Goal: Task Accomplishment & Management: Complete application form

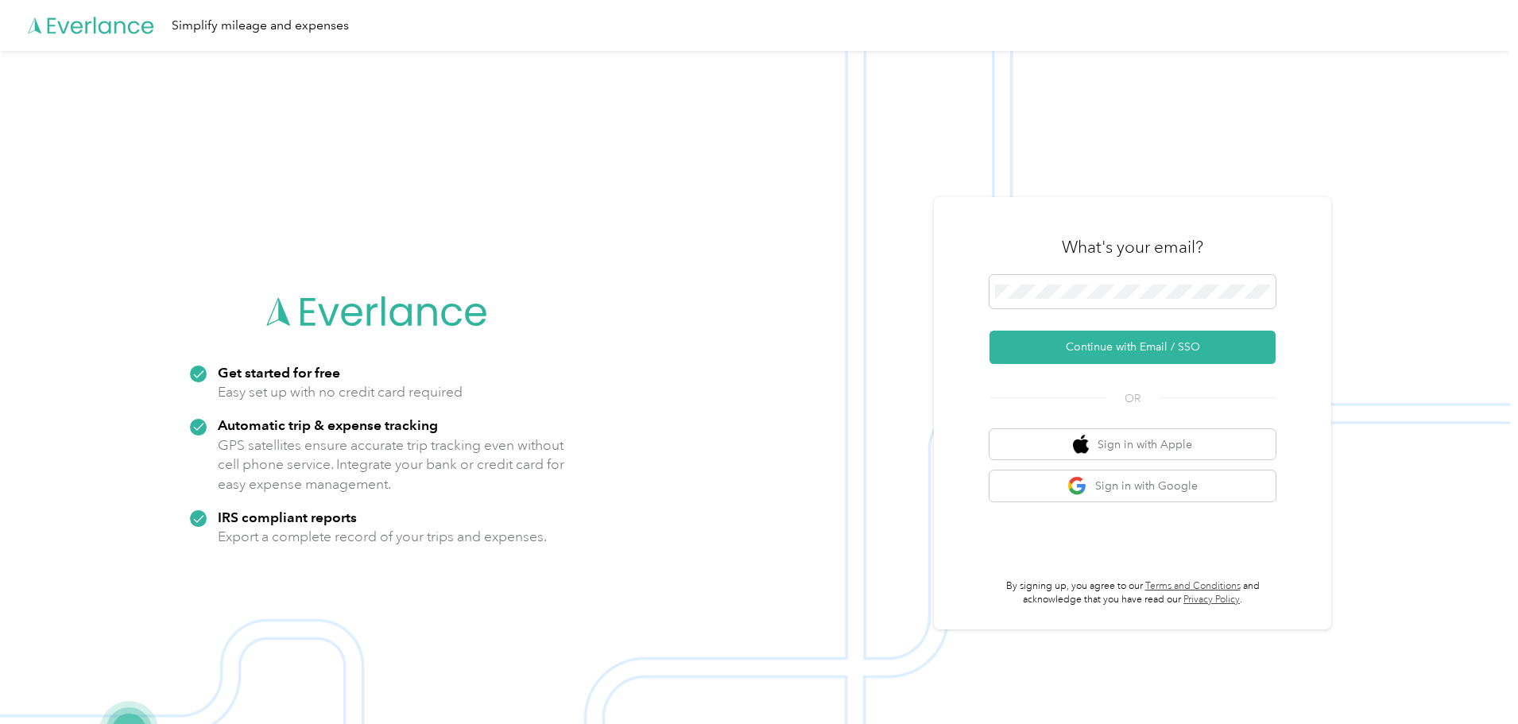
click at [1170, 268] on div "What's your email?" at bounding box center [1133, 247] width 286 height 56
click at [1154, 333] on button "Continue with Email / SSO" at bounding box center [1133, 347] width 286 height 33
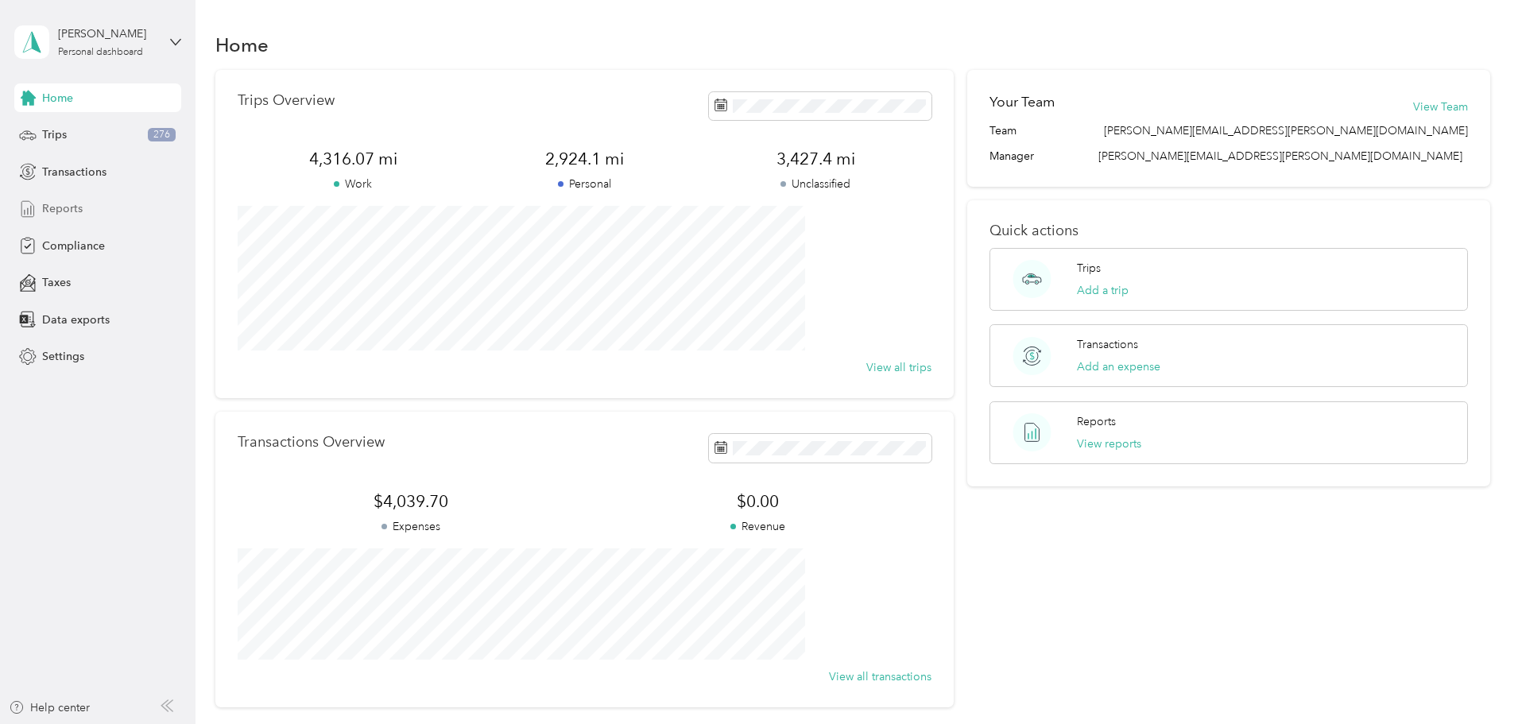
click at [82, 207] on div "Reports" at bounding box center [97, 209] width 167 height 29
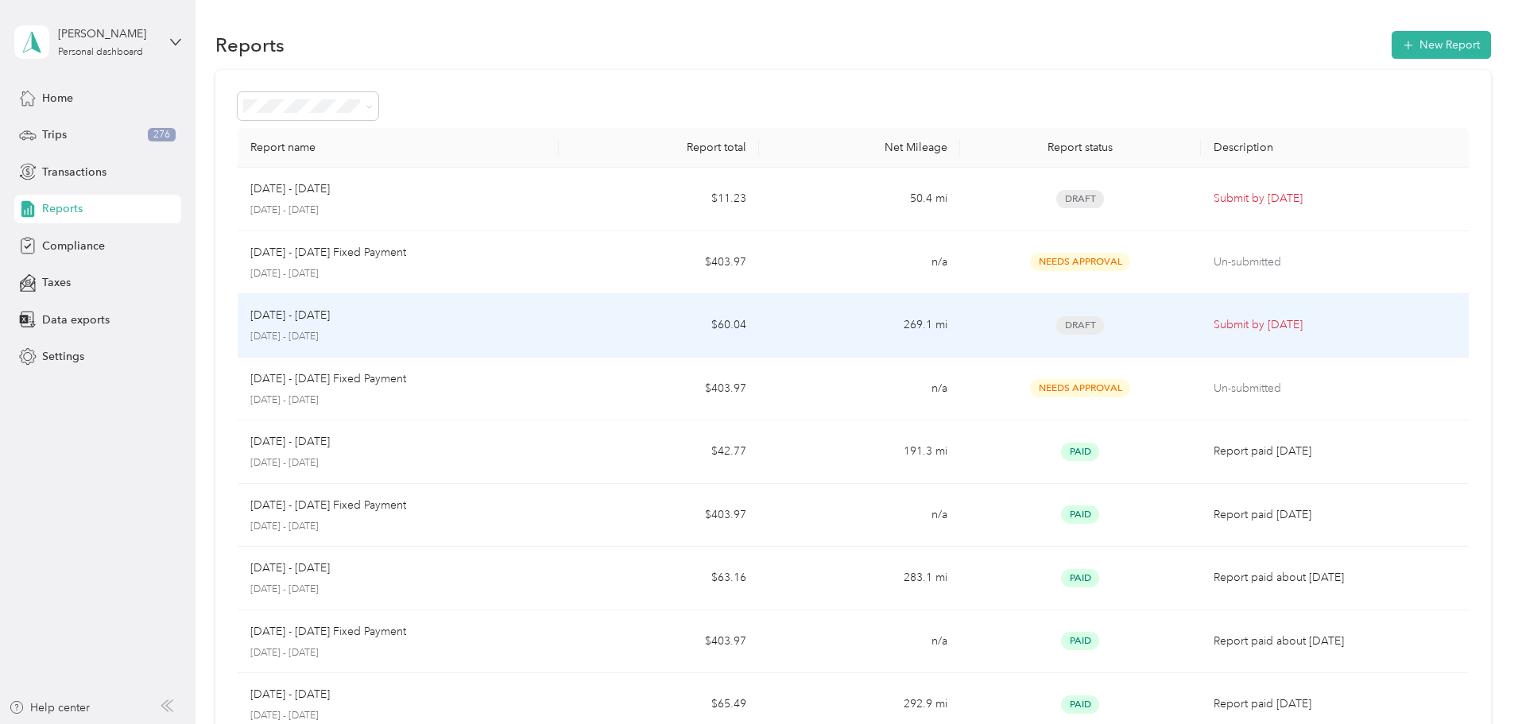
click at [544, 327] on div "Aug 1 - 31, 2025 August 1 - 31, 2025" at bounding box center [398, 325] width 296 height 37
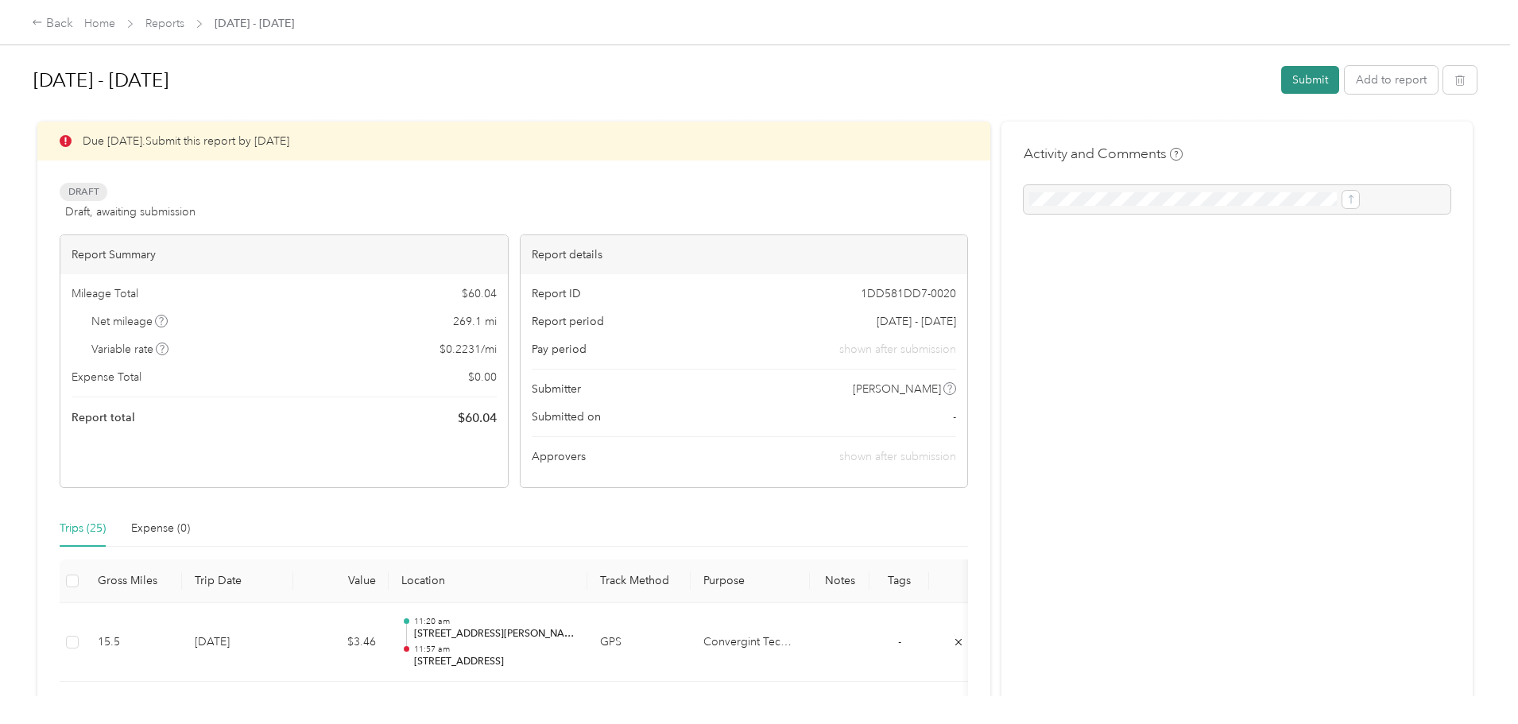
click at [1281, 85] on button "Submit" at bounding box center [1310, 80] width 58 height 28
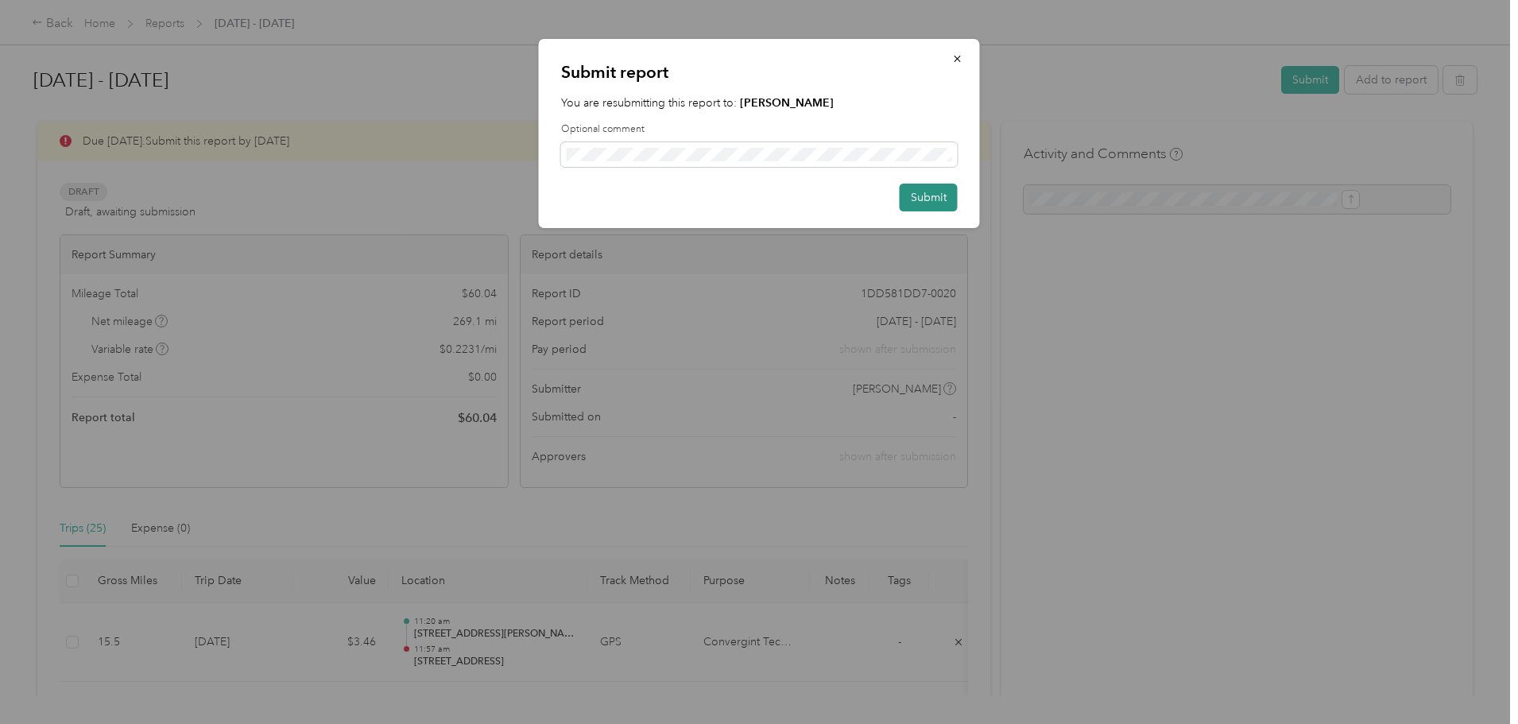
click at [928, 194] on button "Submit" at bounding box center [929, 198] width 58 height 28
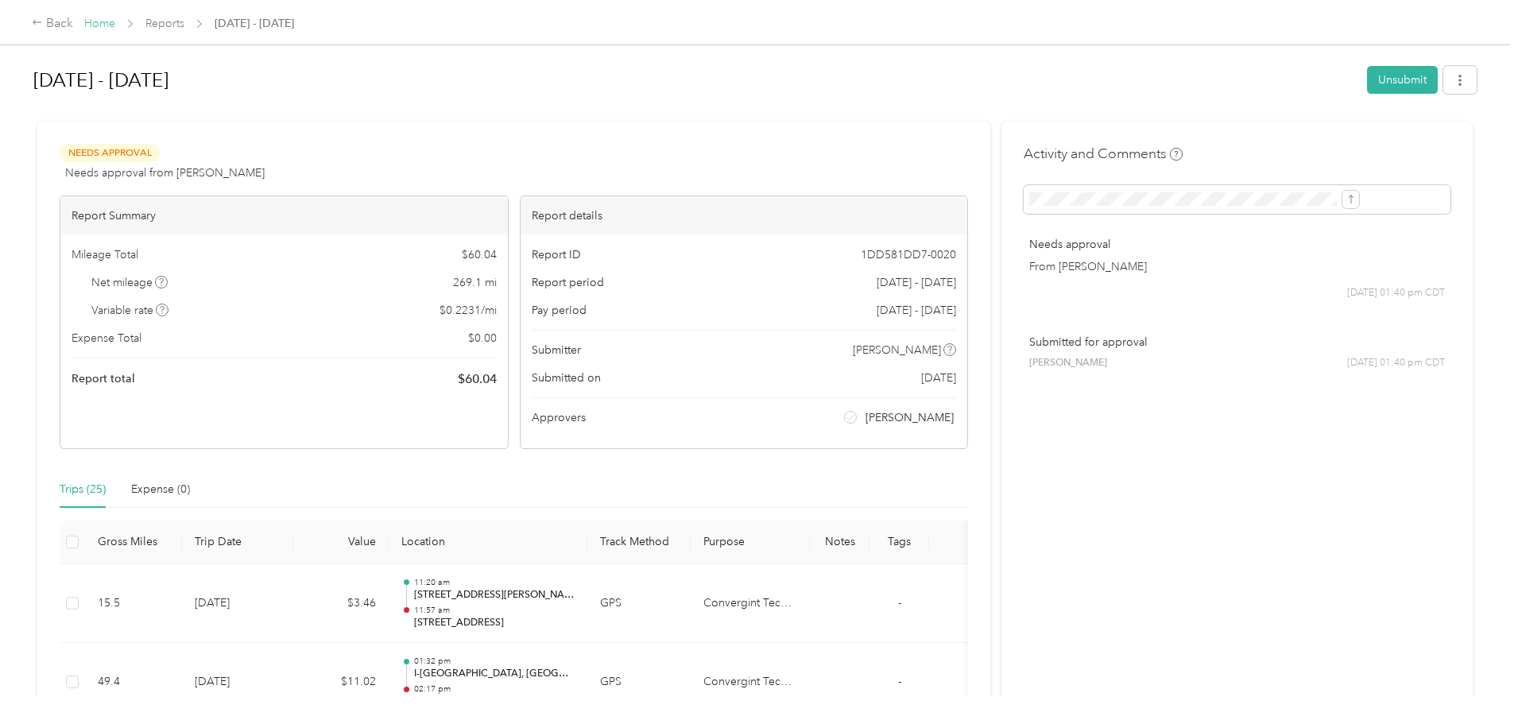
click at [115, 21] on link "Home" at bounding box center [99, 24] width 31 height 14
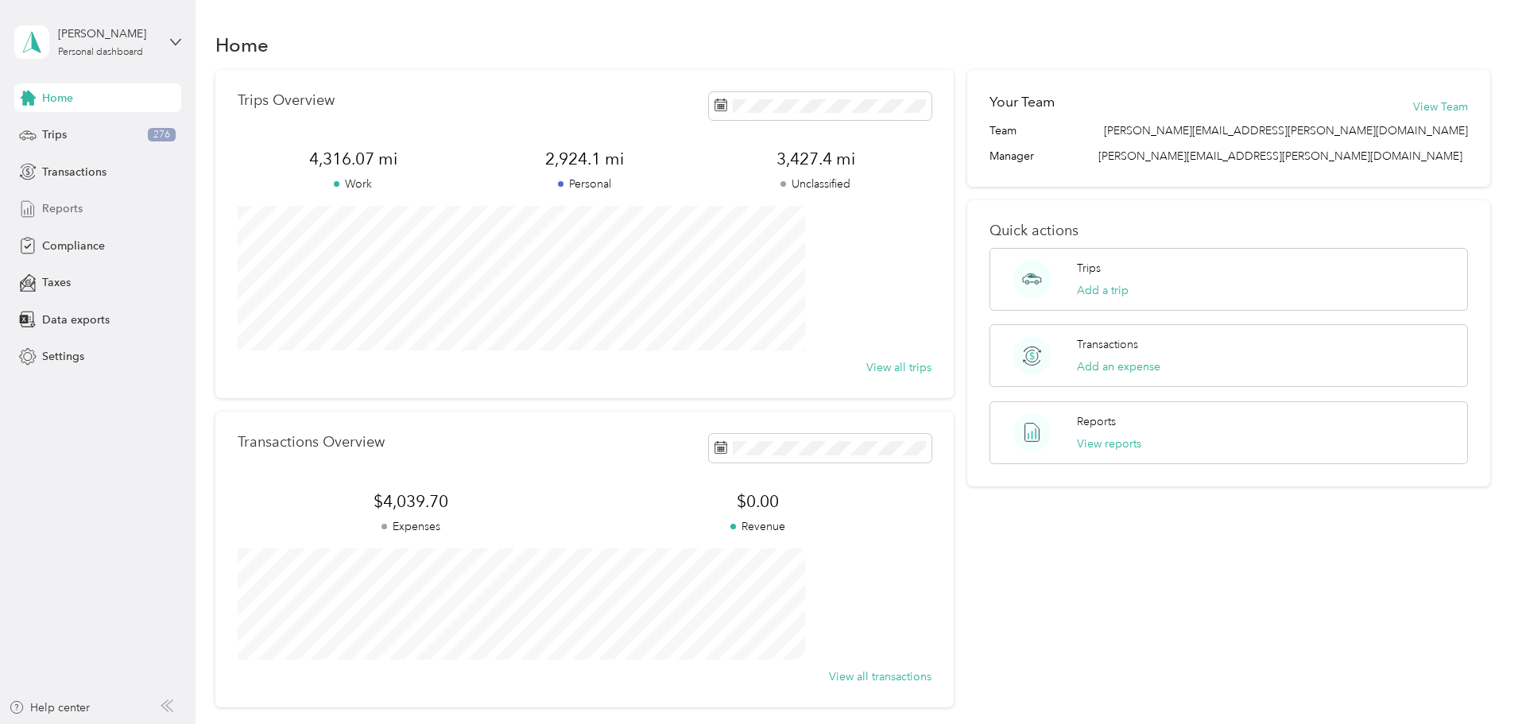
click at [76, 211] on span "Reports" at bounding box center [62, 208] width 41 height 17
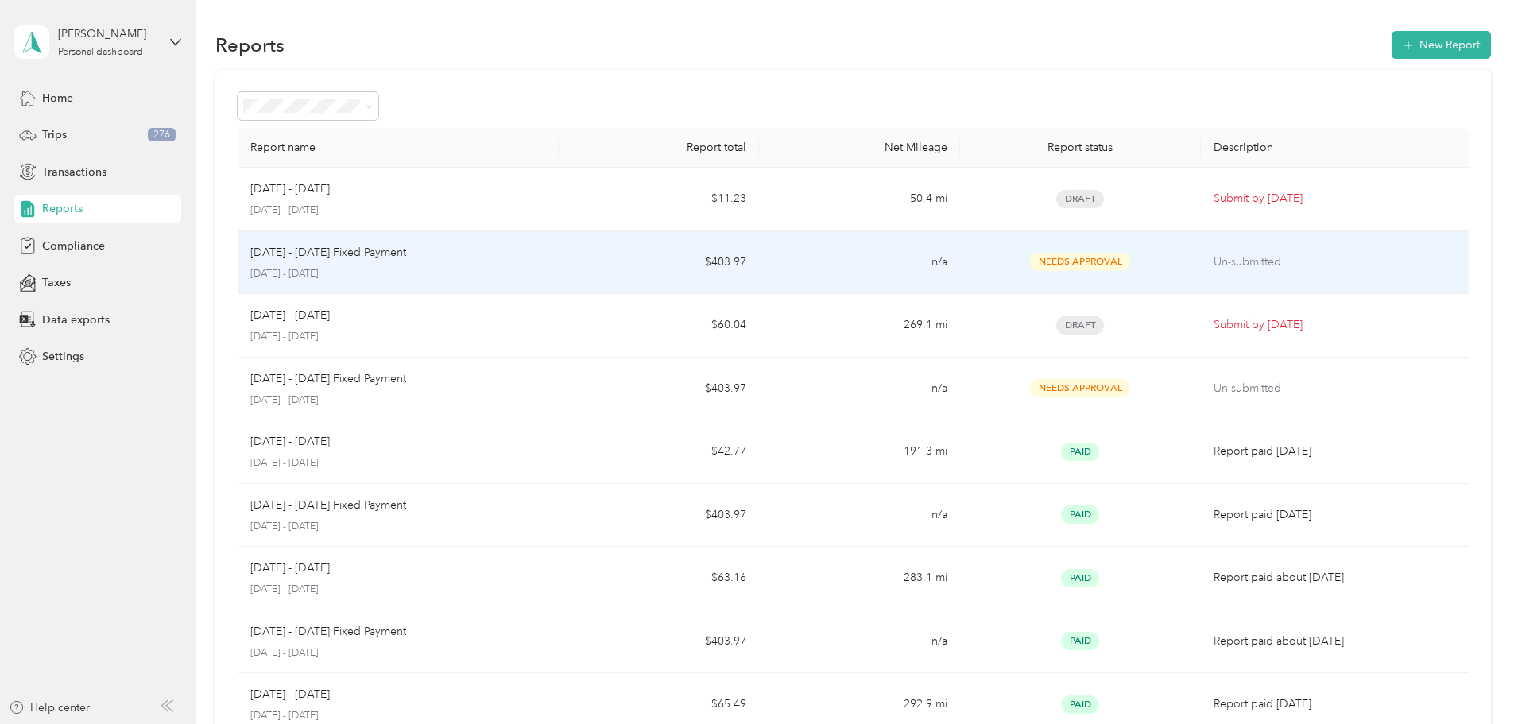
click at [475, 270] on p "September 1 - 30, 2025" at bounding box center [398, 274] width 296 height 14
